Goal: Task Accomplishment & Management: Complete application form

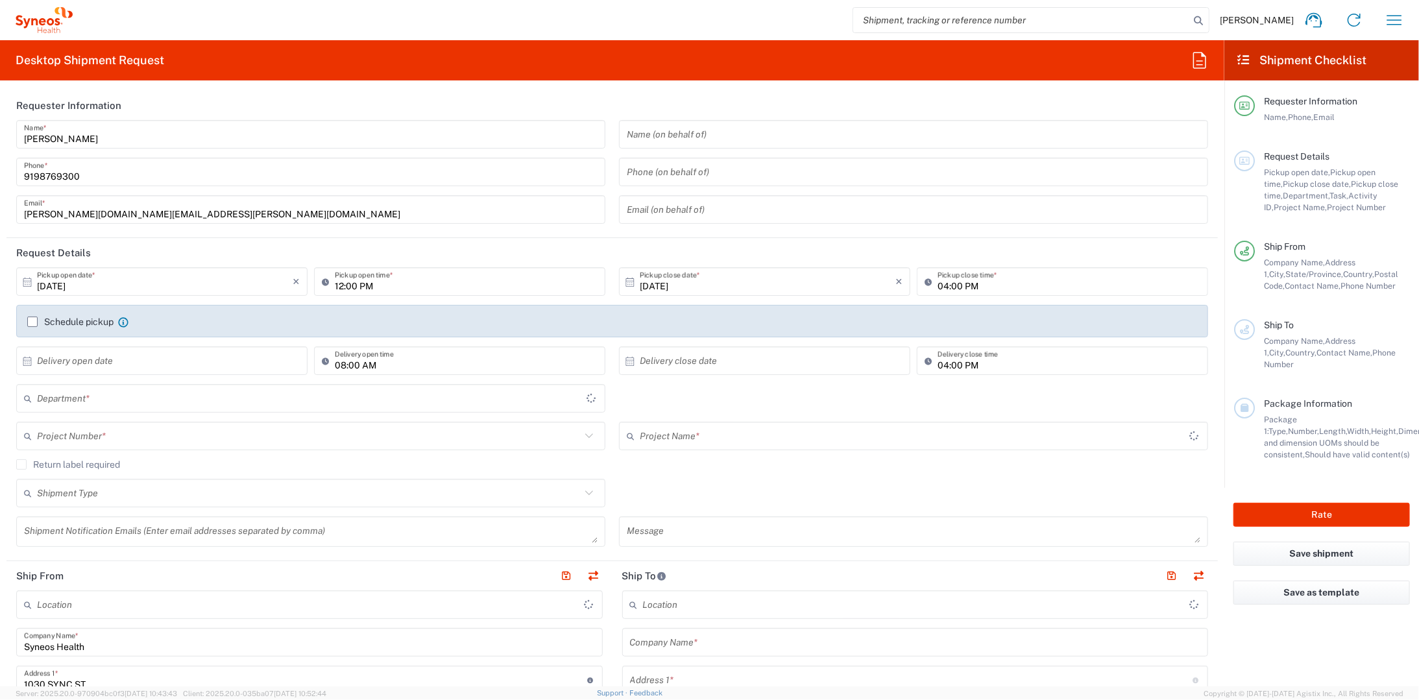
type input "[US_STATE]"
type input "8350"
type input "[GEOGRAPHIC_DATA]"
type input "SYNEOS HEALTH LLC [GEOGRAPHIC_DATA] [GEOGRAPHIC_DATA]"
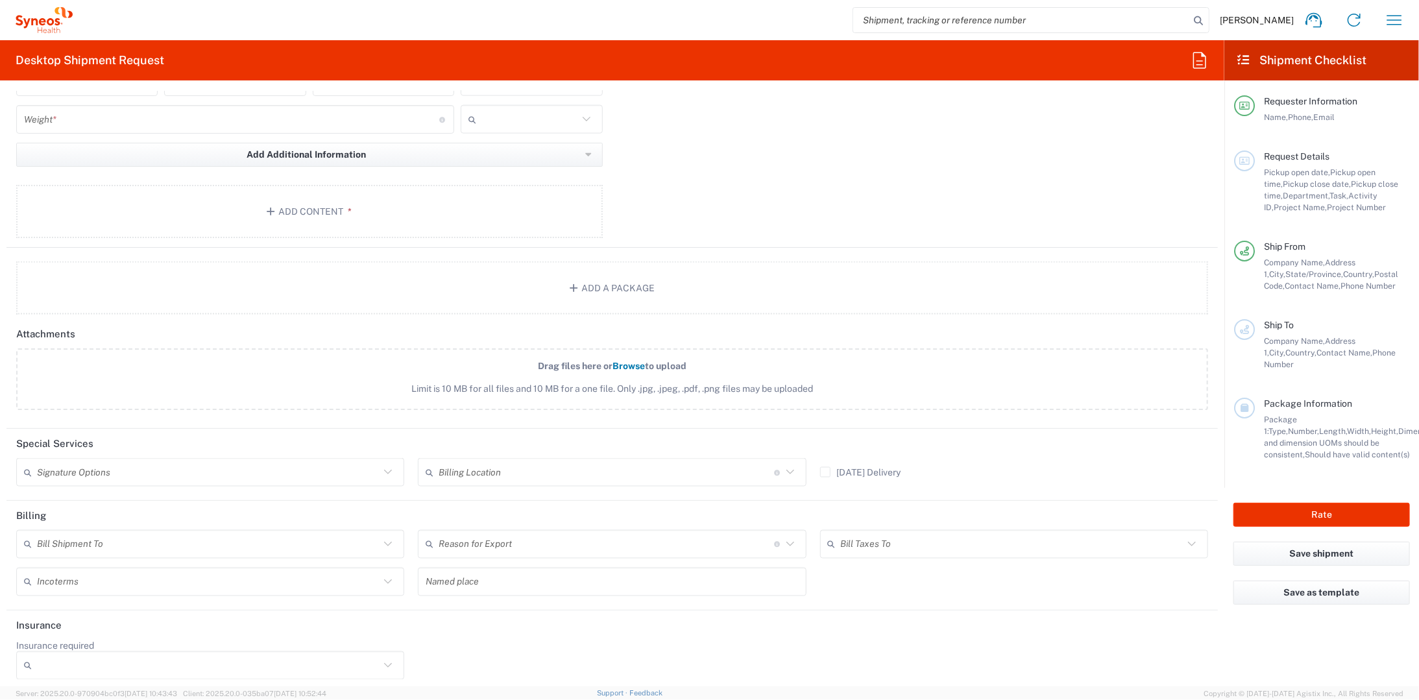
scroll to position [1248, 0]
click at [385, 465] on icon at bounding box center [388, 471] width 17 height 17
click at [383, 463] on icon at bounding box center [388, 471] width 17 height 17
click at [337, 402] on label "Drag files here or Browse to upload Limit is 10 MB for all files and 10 MB for …" at bounding box center [612, 378] width 1192 height 62
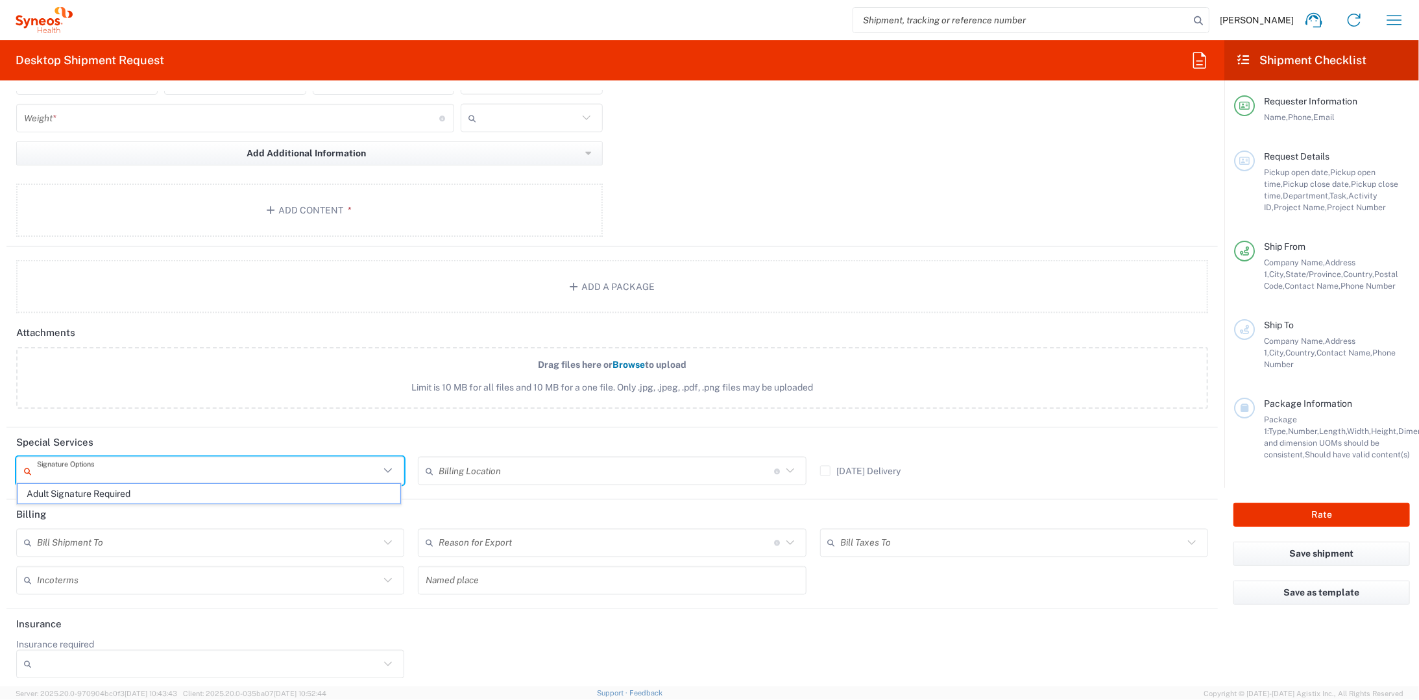
click at [0, 0] on input "Drag files here or Browse to upload Limit is 10 MB for all files and 10 MB for …" at bounding box center [0, 0] width 0 height 0
click at [385, 468] on icon at bounding box center [388, 471] width 17 height 17
